Goal: Transaction & Acquisition: Book appointment/travel/reservation

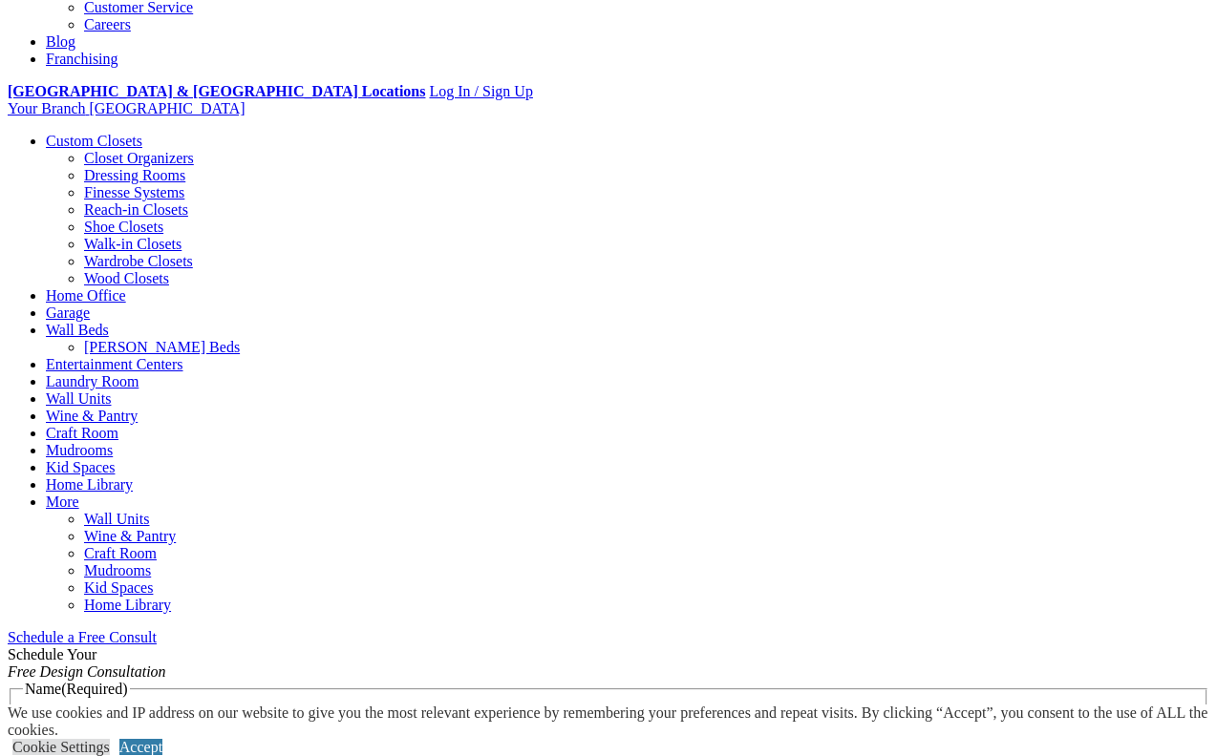
scroll to position [743, 0]
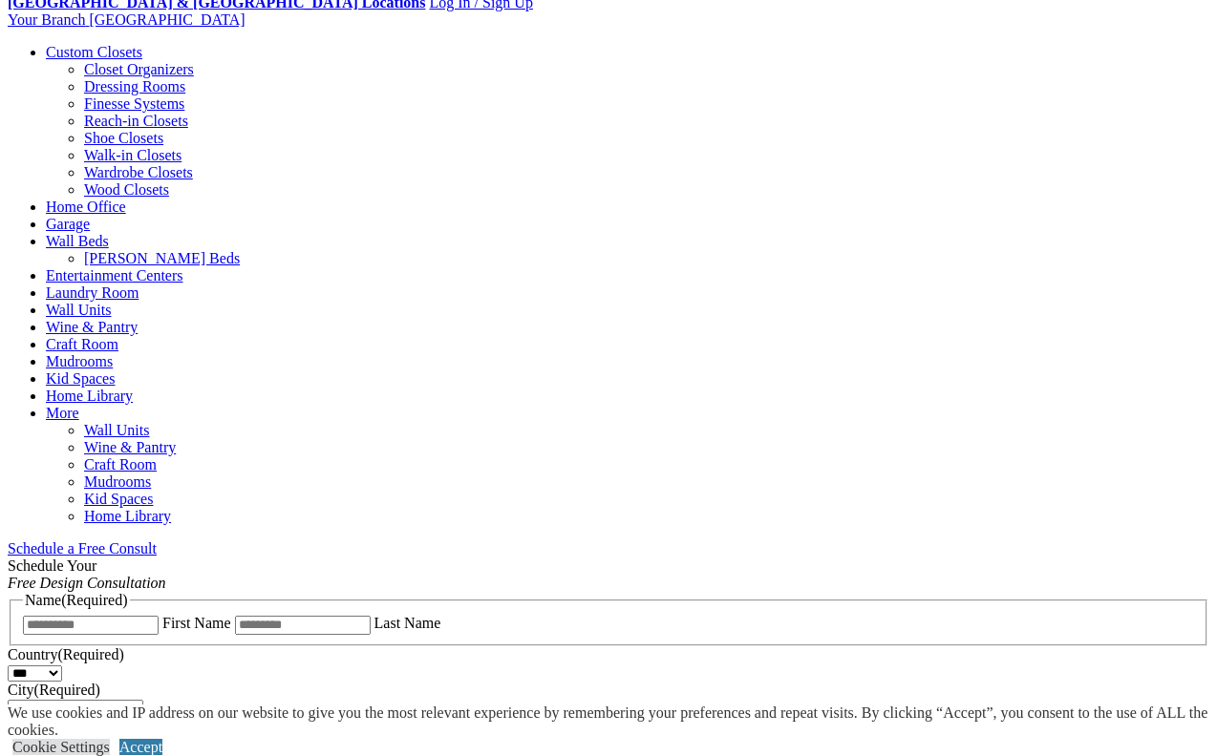
click at [157, 541] on span "Schedule a Free Consult (opens a dropdown menu)" at bounding box center [157, 549] width 0 height 16
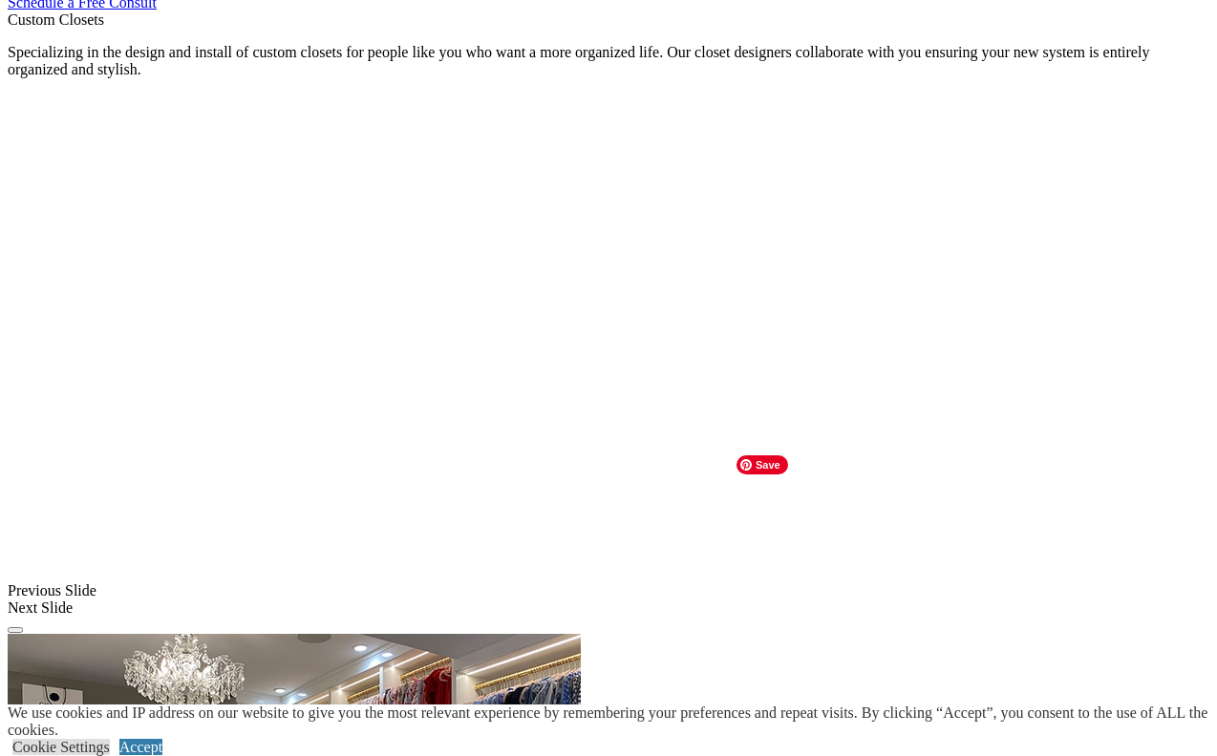
scroll to position [1310, 0]
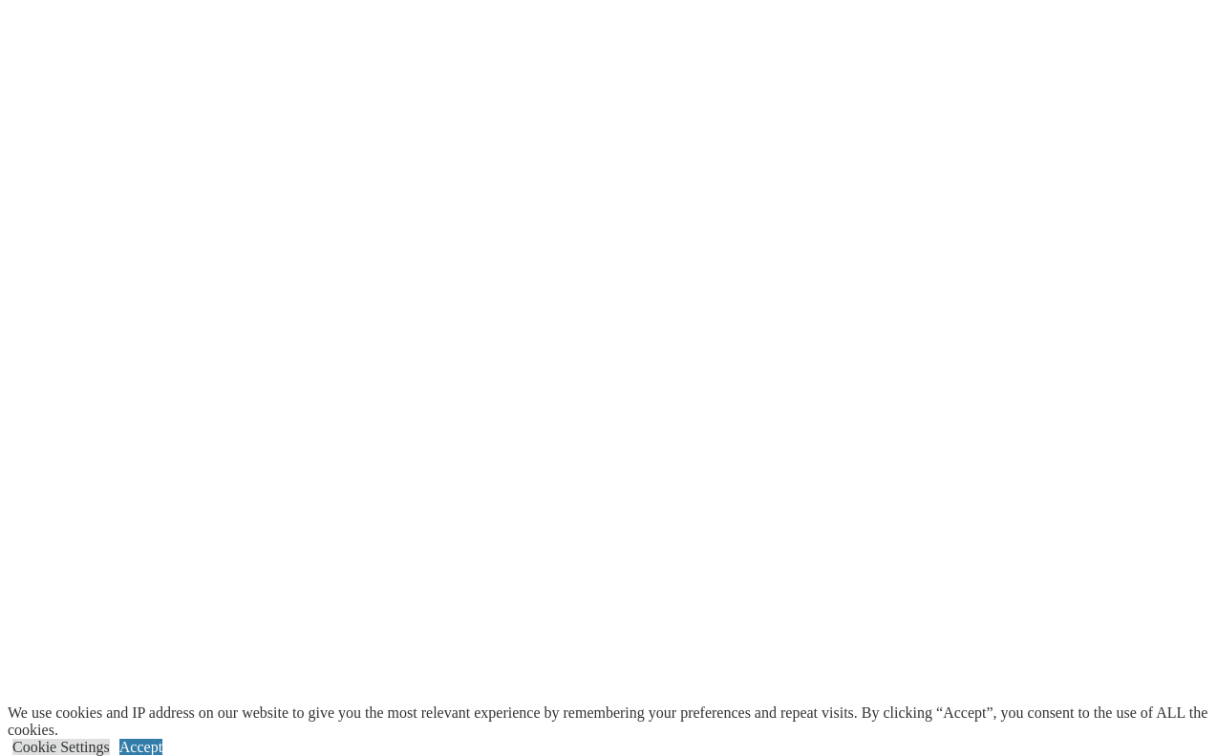
scroll to position [2147, 0]
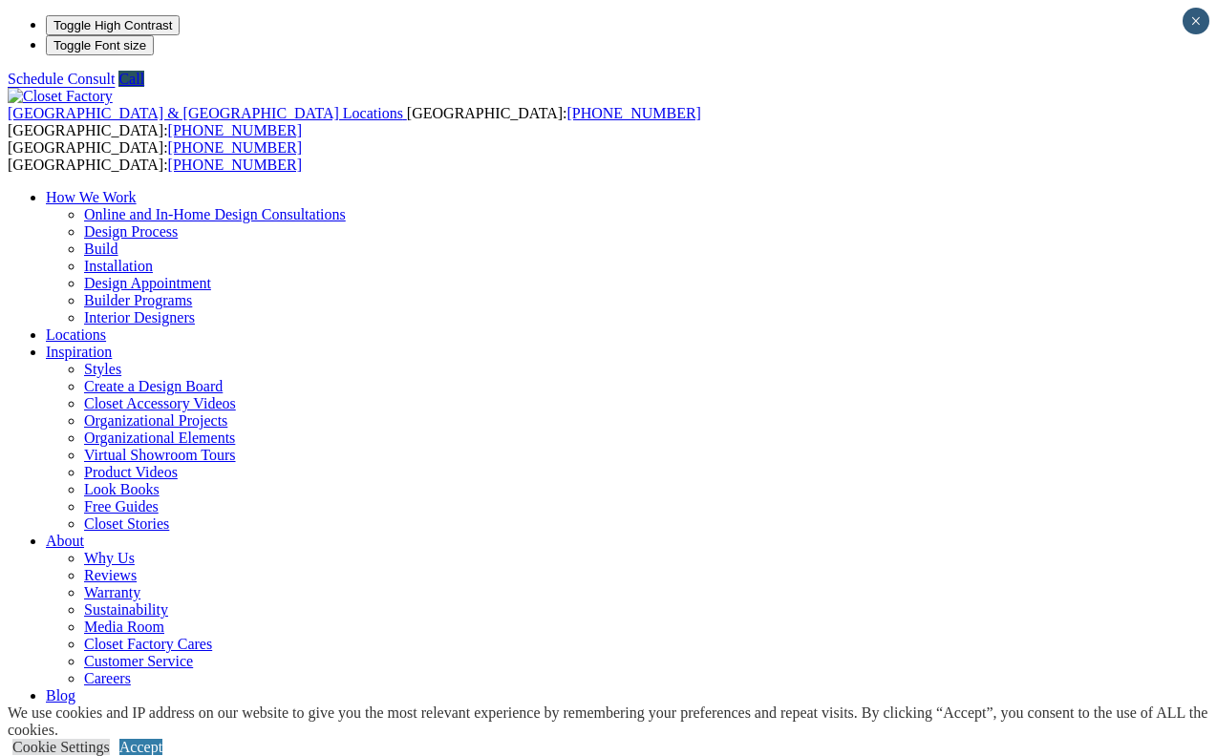
scroll to position [24, 0]
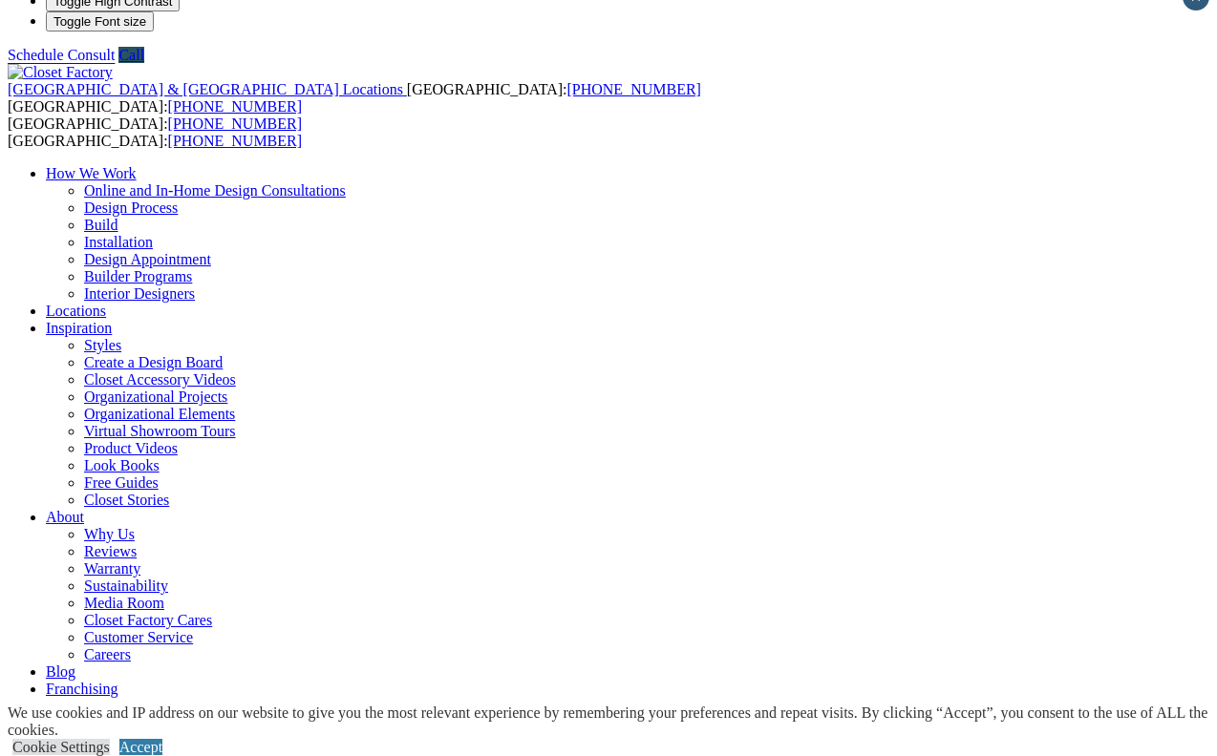
click at [123, 755] on link "Custom Closets" at bounding box center [94, 771] width 96 height 16
